Goal: Register for event/course

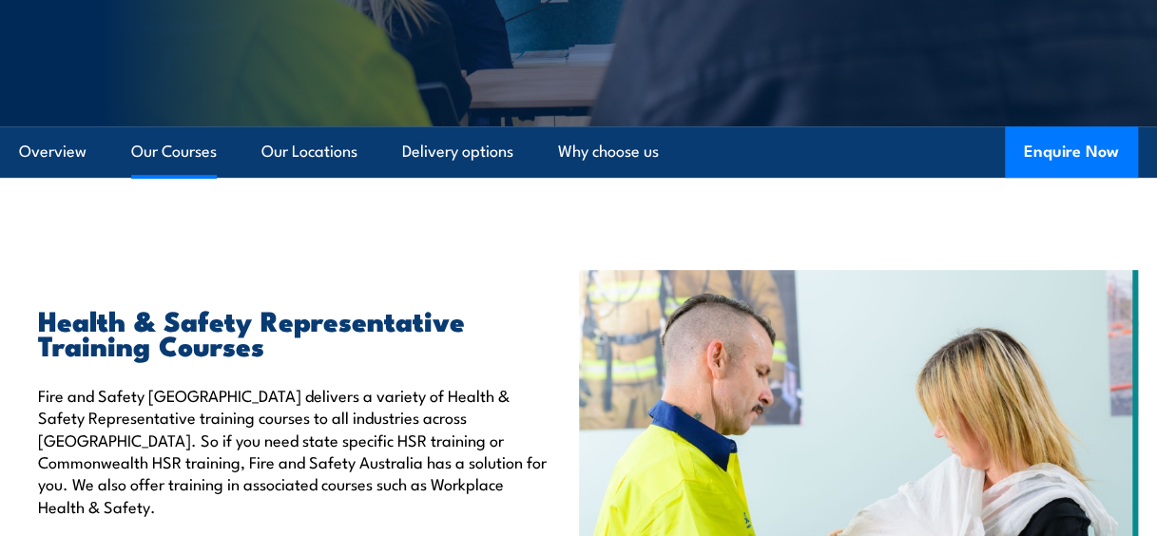
click at [177, 150] on link "Our Courses" at bounding box center [174, 151] width 86 height 50
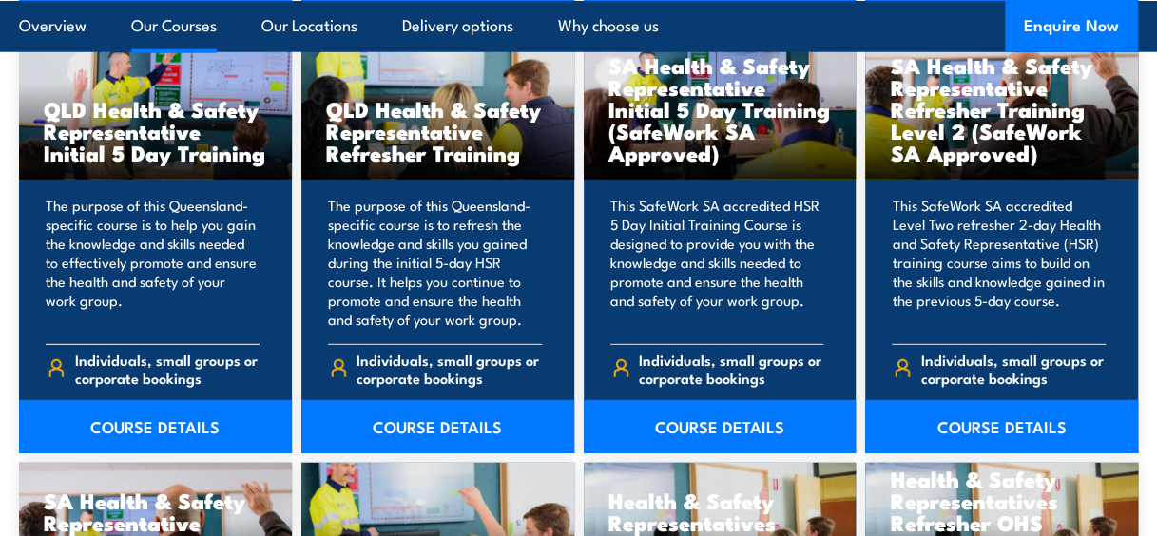
scroll to position [2475, 0]
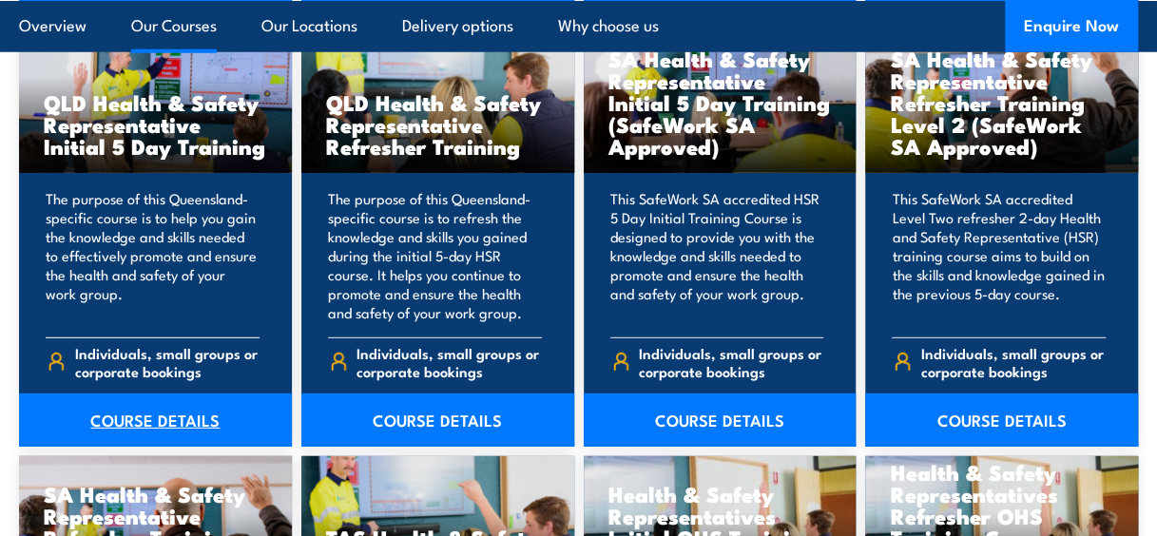
click at [144, 396] on link "COURSE DETAILS" at bounding box center [155, 420] width 273 height 53
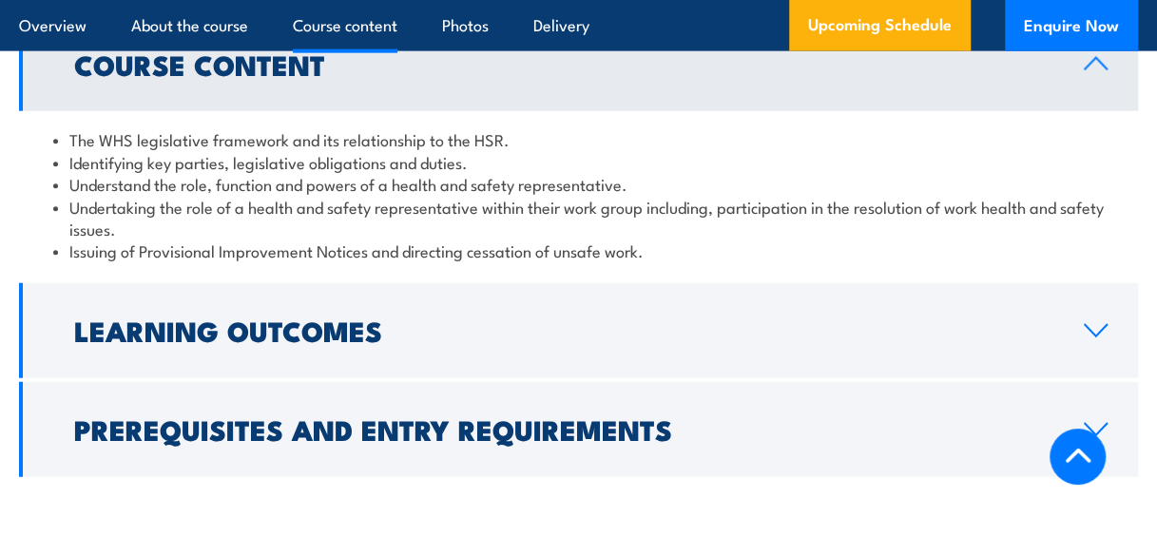
scroll to position [2172, 0]
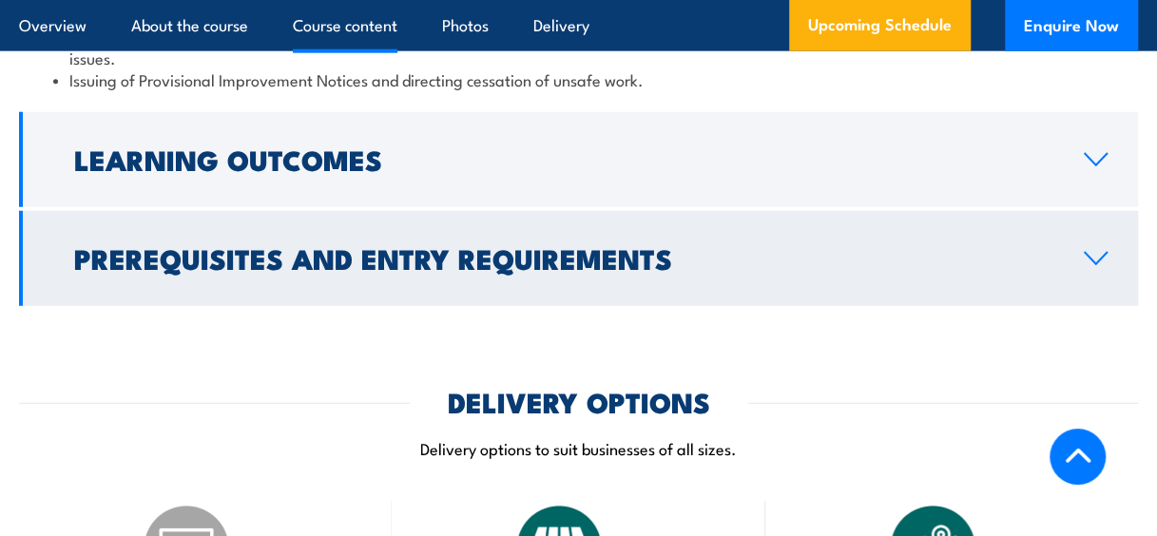
click at [808, 268] on h2 "Prerequisites and Entry Requirements" at bounding box center [563, 257] width 979 height 25
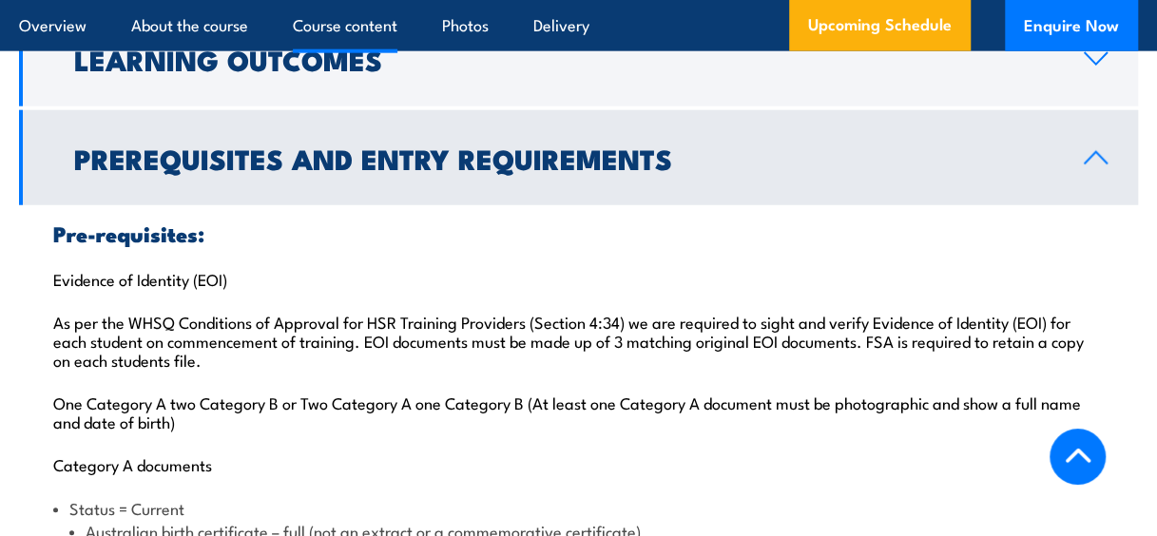
scroll to position [2257, 0]
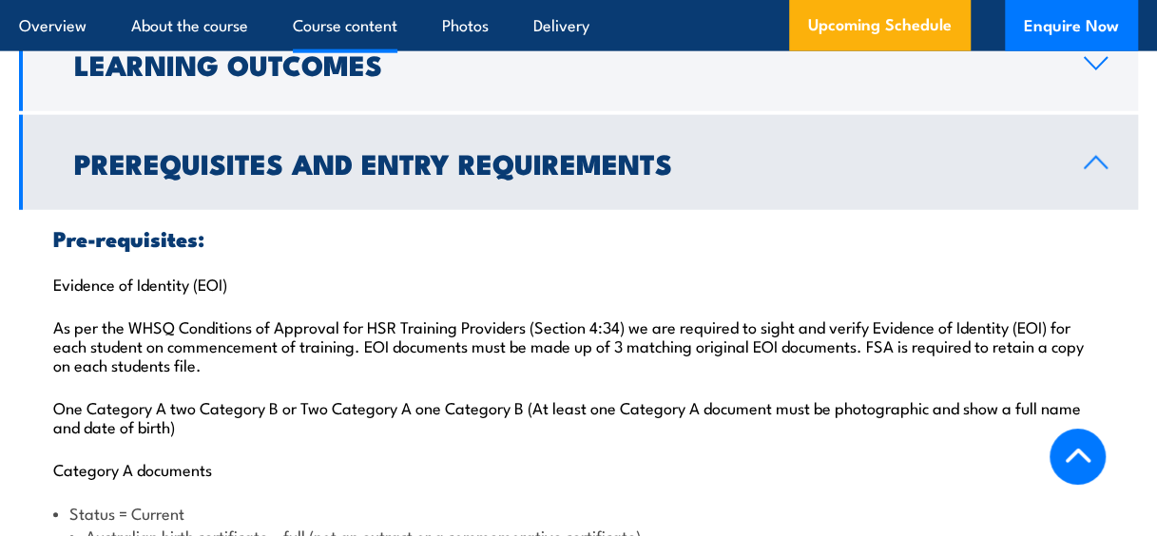
click at [591, 188] on link "Prerequisites and Entry Requirements" at bounding box center [578, 162] width 1119 height 95
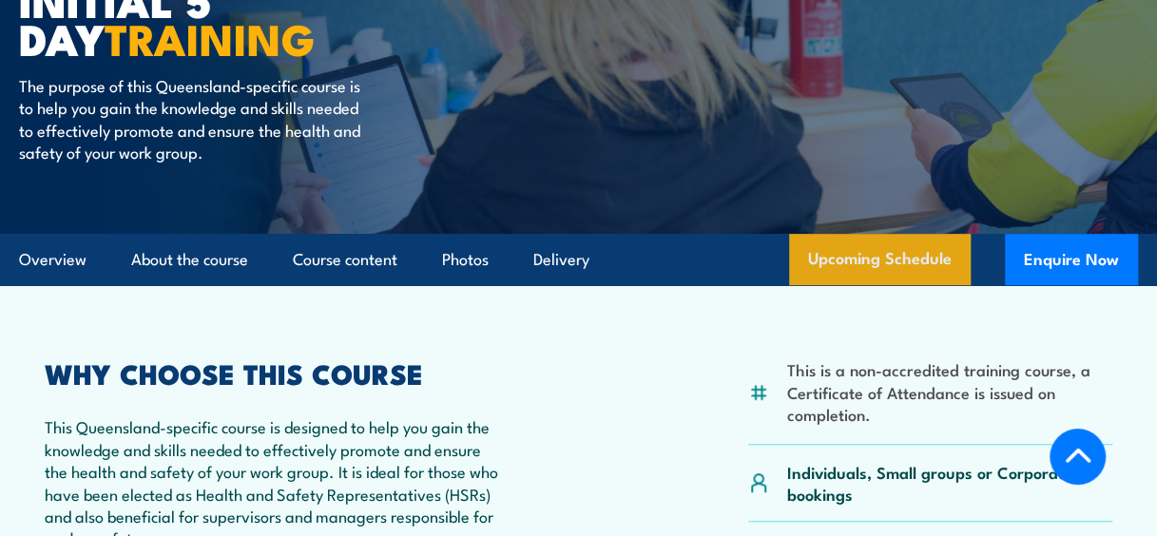
click at [902, 255] on link "Upcoming Schedule" at bounding box center [880, 259] width 182 height 51
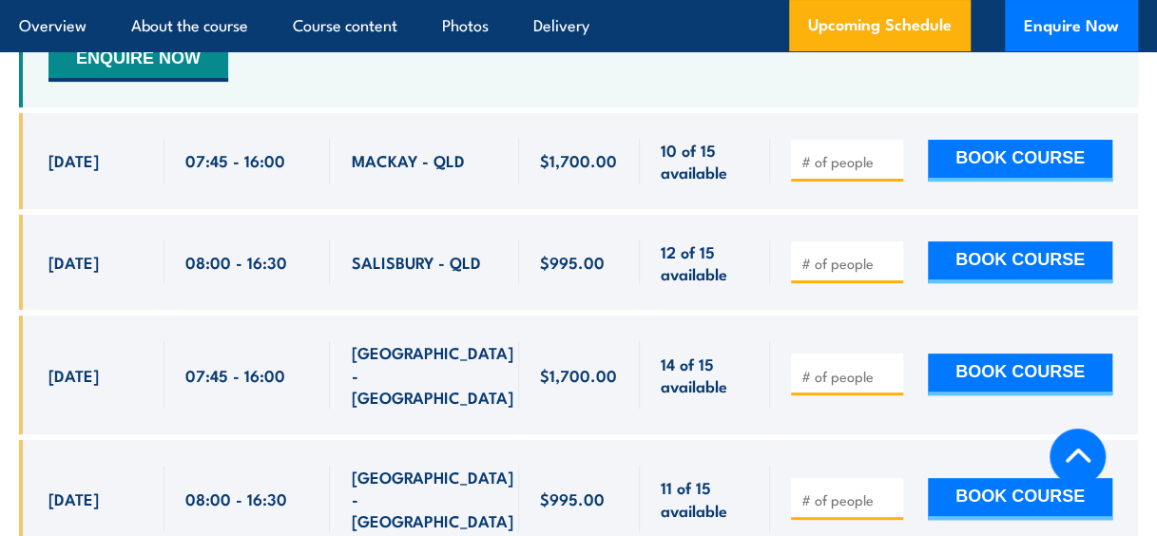
scroll to position [3592, 0]
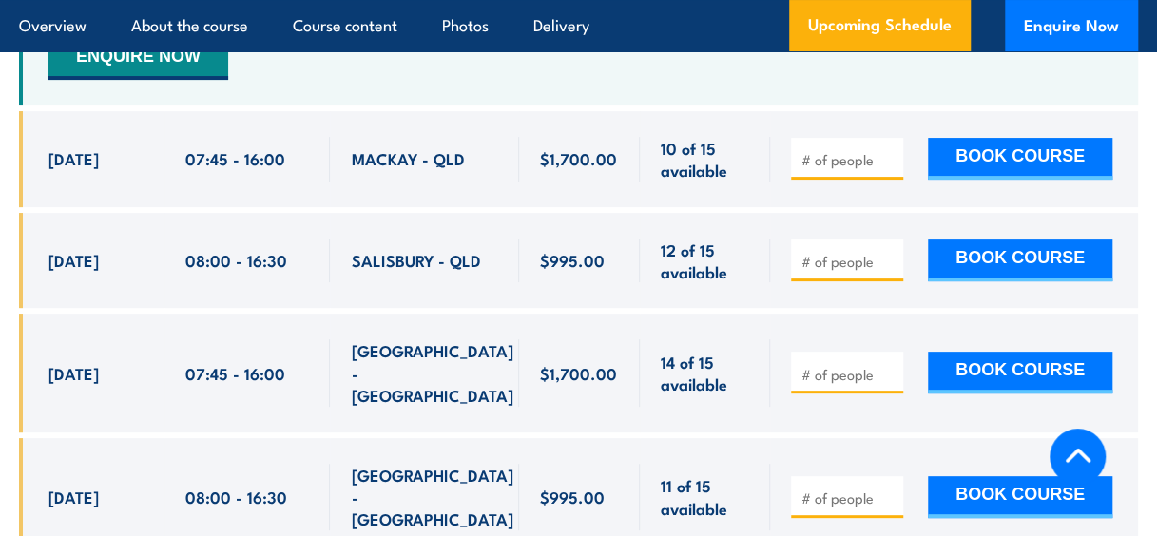
click at [630, 361] on div "$1,700.00" at bounding box center [579, 373] width 121 height 118
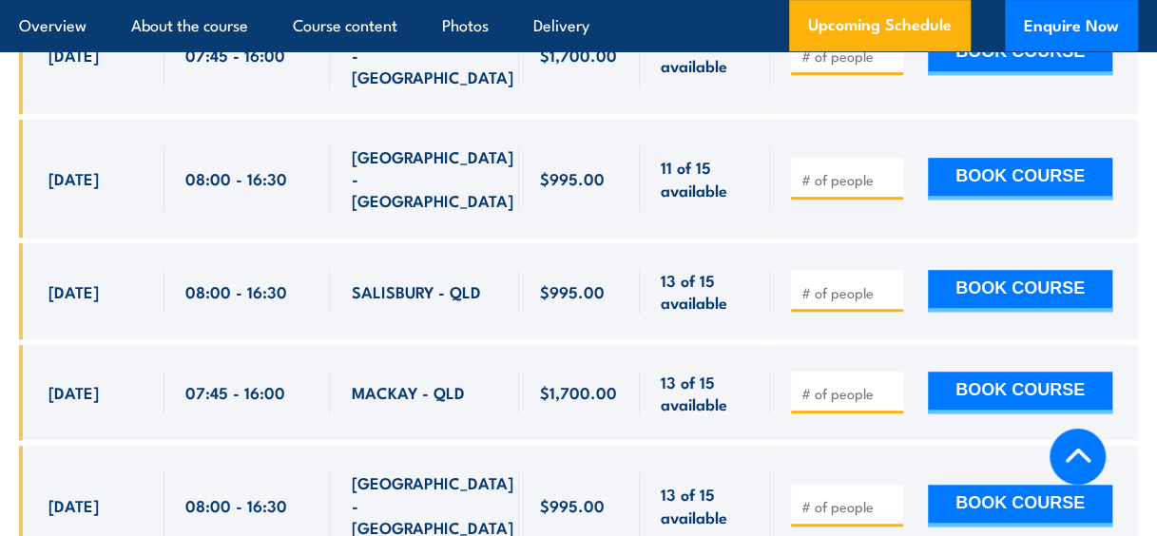
scroll to position [3911, 0]
